Goal: Task Accomplishment & Management: Complete application form

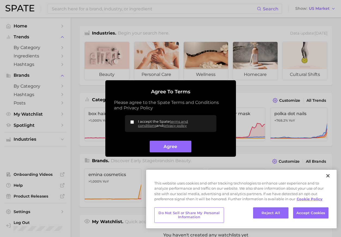
click at [133, 121] on input "I accept the Spate terms and conditions and privacy policy" at bounding box center [132, 122] width 4 height 4
checkbox input "true"
click at [162, 142] on button "Agree" at bounding box center [171, 147] width 42 height 12
